Goal: Information Seeking & Learning: Check status

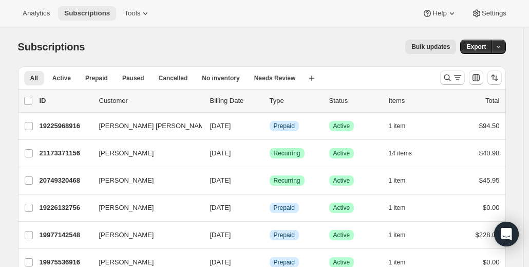
click at [84, 10] on span "Subscriptions" at bounding box center [87, 13] width 46 height 8
click at [140, 11] on icon at bounding box center [145, 13] width 10 height 10
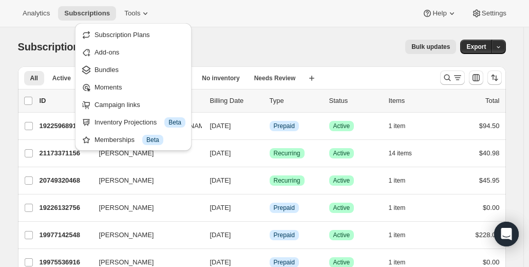
click at [192, 10] on div "Analytics Subscriptions Tools Help Settings" at bounding box center [264, 13] width 529 height 27
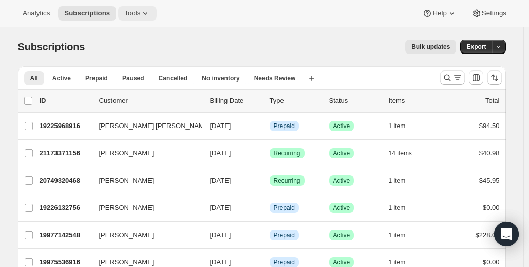
click at [141, 12] on icon at bounding box center [145, 13] width 10 height 10
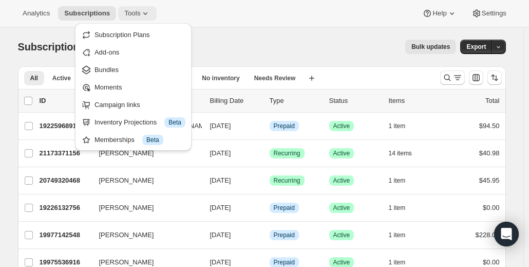
click at [140, 10] on icon at bounding box center [145, 13] width 10 height 10
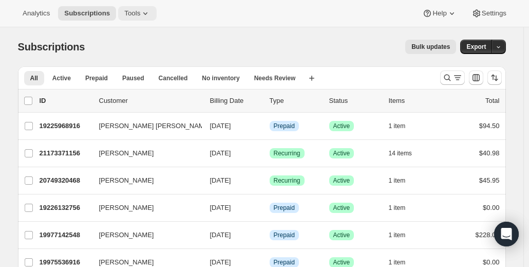
click at [140, 10] on icon at bounding box center [145, 13] width 10 height 10
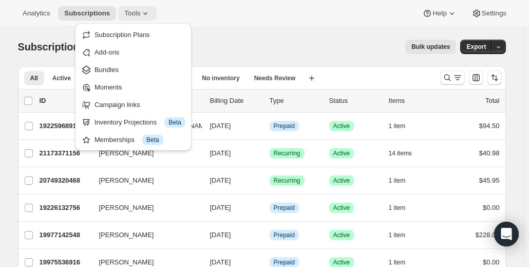
click at [140, 10] on icon at bounding box center [145, 13] width 10 height 10
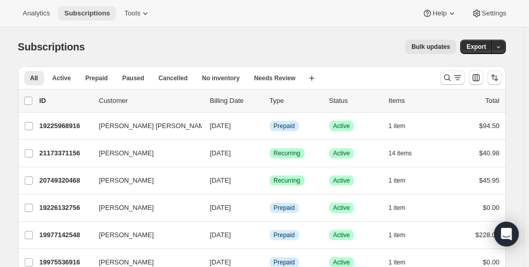
click at [85, 11] on span "Subscriptions" at bounding box center [87, 13] width 46 height 8
click at [34, 11] on span "Analytics" at bounding box center [36, 13] width 27 height 8
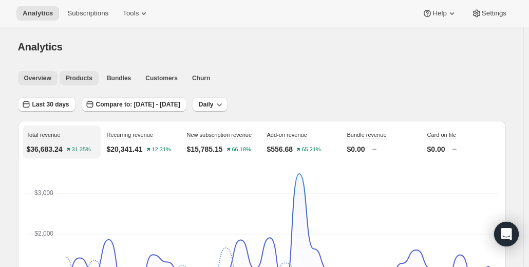
click at [74, 82] on span "Products" at bounding box center [79, 78] width 27 height 8
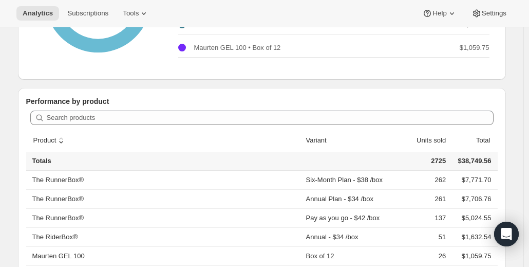
scroll to position [257, 0]
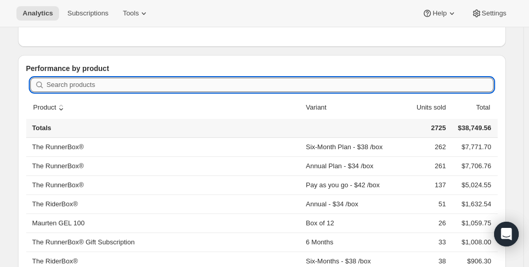
click at [77, 82] on input "Search products" at bounding box center [270, 85] width 447 height 14
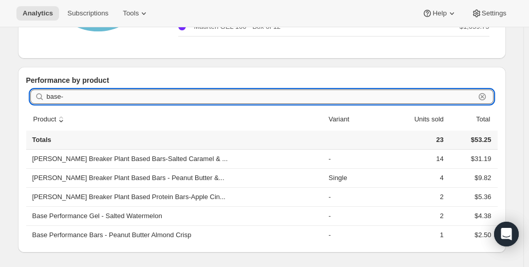
scroll to position [151, 0]
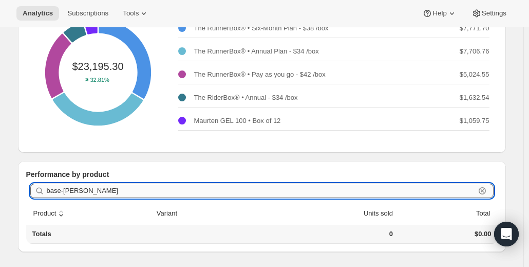
type input "base-[PERSON_NAME]"
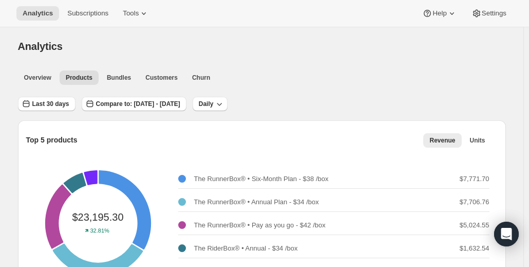
scroll to position [0, 0]
